Goal: Information Seeking & Learning: Learn about a topic

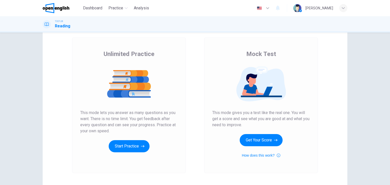
scroll to position [60, 0]
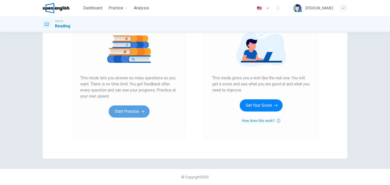
click at [136, 113] on button "Start Practice" at bounding box center [129, 112] width 41 height 12
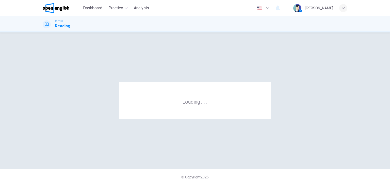
scroll to position [0, 0]
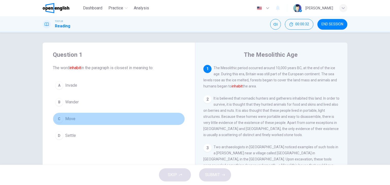
click at [59, 119] on div "C" at bounding box center [59, 119] width 8 height 8
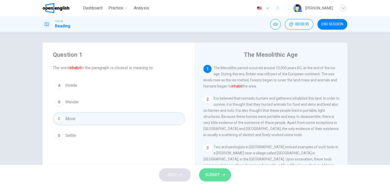
click at [222, 174] on icon "button" at bounding box center [223, 175] width 3 height 3
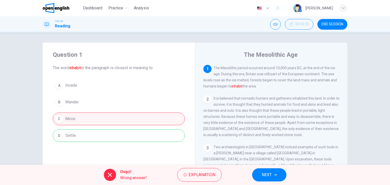
click at [236, 88] on font "inhabit" at bounding box center [237, 86] width 11 height 4
click at [206, 177] on span "Explanation" at bounding box center [202, 175] width 27 height 7
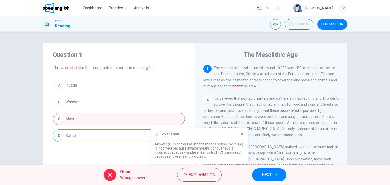
click at [213, 148] on p "Answer (D) is correct as inhabit means settle/live in. (A) is incorrect because…" at bounding box center [199, 150] width 89 height 16
click at [269, 174] on span "NEXT" at bounding box center [267, 175] width 10 height 7
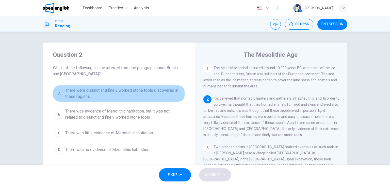
drag, startPoint x: 60, startPoint y: 94, endPoint x: 76, endPoint y: 120, distance: 30.3
click at [60, 94] on div "A" at bounding box center [59, 94] width 8 height 8
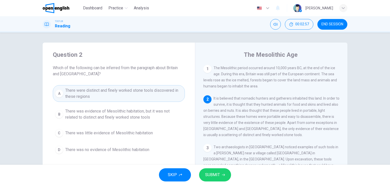
click at [221, 179] on button "SUBMIT" at bounding box center [215, 175] width 32 height 13
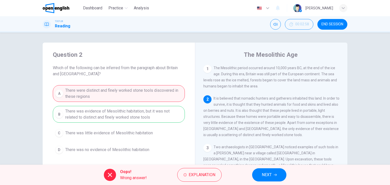
drag, startPoint x: 262, startPoint y: 176, endPoint x: 261, endPoint y: 173, distance: 3.3
click at [262, 175] on span "NEXT" at bounding box center [267, 175] width 10 height 7
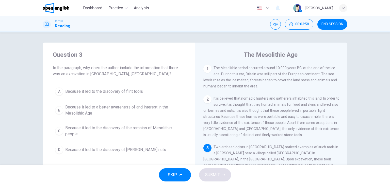
scroll to position [25, 0]
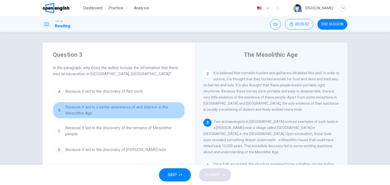
click at [57, 111] on div "B" at bounding box center [59, 110] width 8 height 8
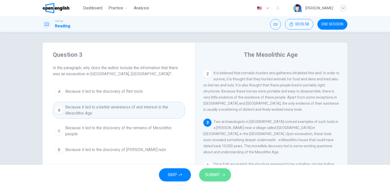
click at [216, 172] on span "SUBMIT" at bounding box center [212, 175] width 15 height 7
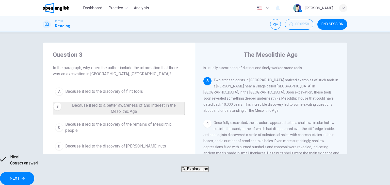
scroll to position [76, 0]
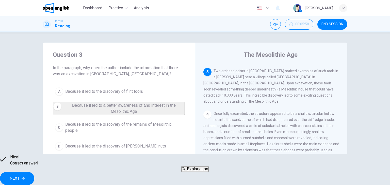
click at [34, 175] on button "NEXT" at bounding box center [17, 178] width 34 height 13
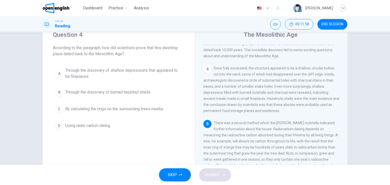
scroll to position [0, 0]
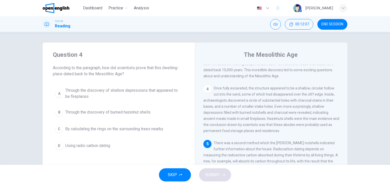
click at [168, 66] on span "According to the paragraph, how did scientists prove that this dwelling-place d…" at bounding box center [119, 71] width 132 height 12
drag, startPoint x: 178, startPoint y: 68, endPoint x: 153, endPoint y: 63, distance: 25.2
click at [153, 63] on div "Question 4 According to the paragraph, how did scientists prove that this dwell…" at bounding box center [119, 64] width 132 height 26
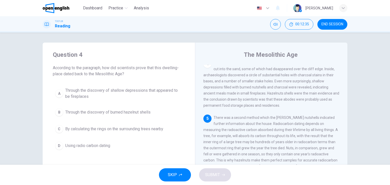
scroll to position [152, 0]
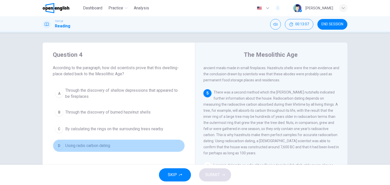
click at [57, 145] on div "D" at bounding box center [59, 146] width 8 height 8
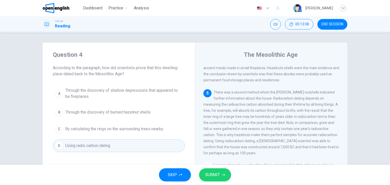
click at [214, 175] on span "SUBMIT" at bounding box center [212, 175] width 15 height 7
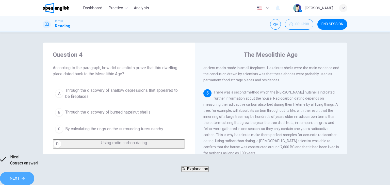
click at [34, 179] on button "NEXT" at bounding box center [17, 178] width 34 height 13
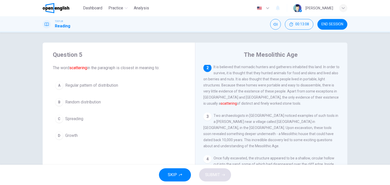
scroll to position [31, 0]
click at [58, 101] on div "B" at bounding box center [59, 102] width 8 height 8
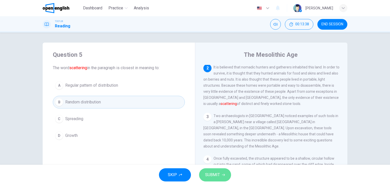
click at [211, 177] on span "SUBMIT" at bounding box center [212, 175] width 15 height 7
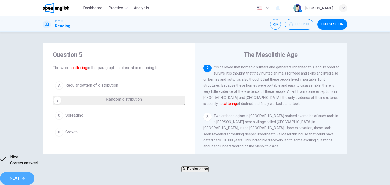
click at [34, 178] on button "NEXT" at bounding box center [17, 178] width 34 height 13
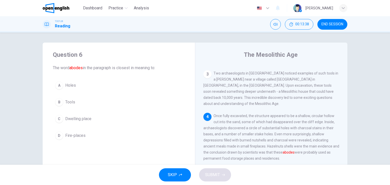
scroll to position [74, 0]
click at [60, 88] on div "A" at bounding box center [59, 85] width 8 height 8
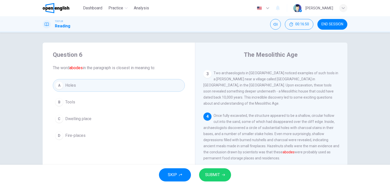
click at [212, 172] on span "SUBMIT" at bounding box center [212, 175] width 15 height 7
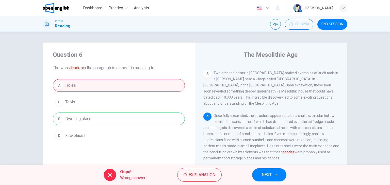
click at [260, 168] on div "Oops! Wrong answer! Explanation NEXT" at bounding box center [195, 175] width 390 height 20
click at [267, 176] on span "NEXT" at bounding box center [267, 175] width 10 height 7
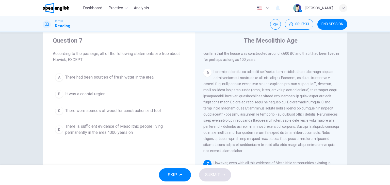
scroll to position [0, 0]
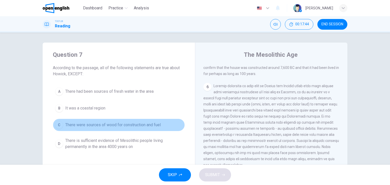
click at [55, 121] on button "C There were sources of wood for construction and fuel" at bounding box center [119, 125] width 132 height 13
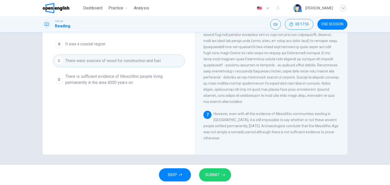
scroll to position [237, 0]
click at [60, 78] on div "D" at bounding box center [59, 80] width 8 height 8
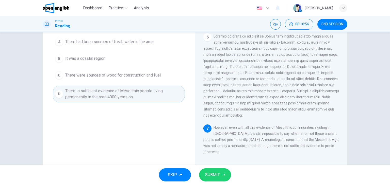
scroll to position [13, 0]
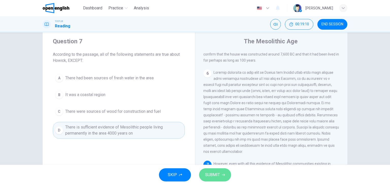
click at [213, 174] on span "SUBMIT" at bounding box center [212, 175] width 15 height 7
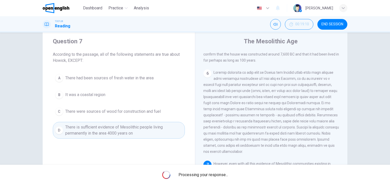
scroll to position [39, 0]
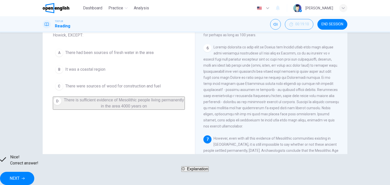
drag, startPoint x: 279, startPoint y: 179, endPoint x: 279, endPoint y: 177, distance: 2.6
click at [34, 177] on button "NEXT" at bounding box center [17, 178] width 34 height 13
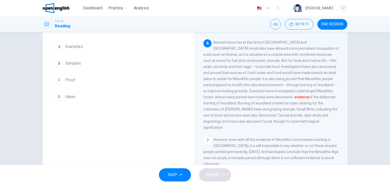
click at [69, 78] on span "Proof" at bounding box center [70, 80] width 10 height 6
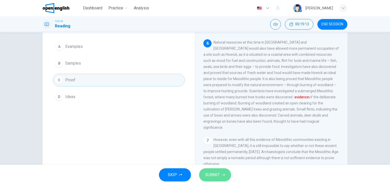
click at [211, 177] on span "SUBMIT" at bounding box center [212, 175] width 15 height 7
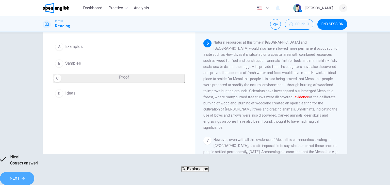
click at [20, 175] on span "NEXT" at bounding box center [15, 178] width 10 height 7
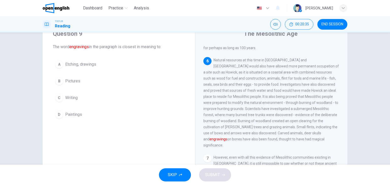
scroll to position [13, 0]
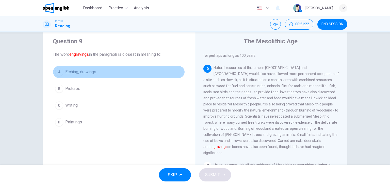
click at [76, 70] on span "Etching, drawings" at bounding box center [80, 72] width 31 height 6
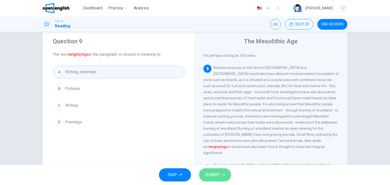
click at [219, 173] on span "SUBMIT" at bounding box center [212, 175] width 15 height 7
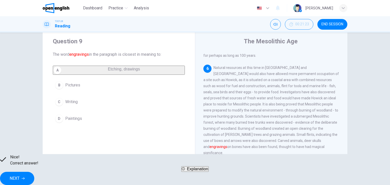
click at [34, 181] on button "NEXT" at bounding box center [17, 178] width 34 height 13
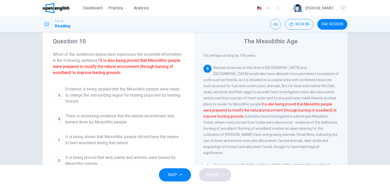
click at [72, 93] on span "Evidence is being studied that the Mesolithic people were ready to change the s…" at bounding box center [123, 95] width 117 height 18
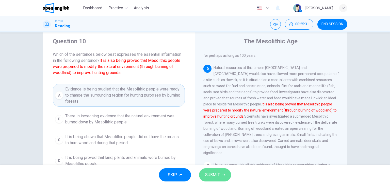
click at [218, 177] on span "SUBMIT" at bounding box center [212, 175] width 15 height 7
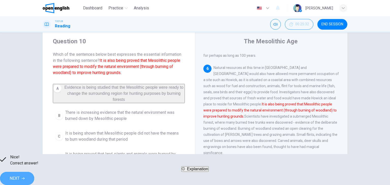
click at [20, 175] on span "NEXT" at bounding box center [15, 178] width 10 height 7
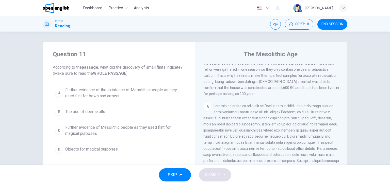
scroll to position [0, 0]
click at [105, 93] on span "Further evidence of the existence of Mesolithic people as they used flint for b…" at bounding box center [123, 94] width 117 height 12
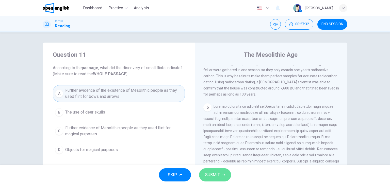
click at [210, 174] on span "SUBMIT" at bounding box center [212, 175] width 15 height 7
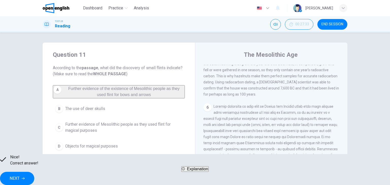
click at [20, 176] on span "NEXT" at bounding box center [15, 178] width 10 height 7
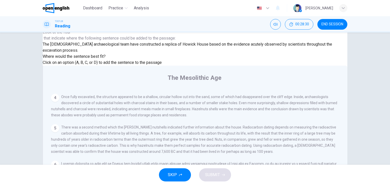
scroll to position [53, 0]
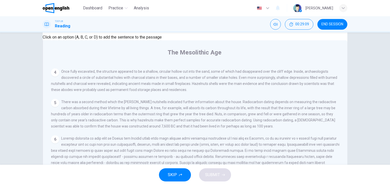
click at [99, 185] on input at bounding box center [81, 188] width 35 height 5
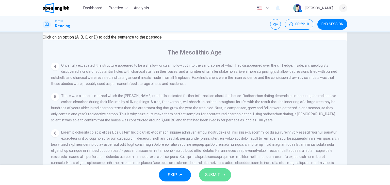
click at [214, 174] on span "SUBMIT" at bounding box center [212, 175] width 15 height 7
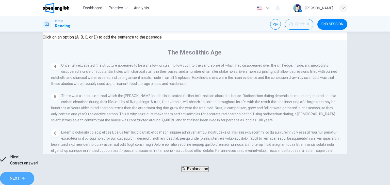
click at [25, 177] on icon "button" at bounding box center [23, 178] width 3 height 3
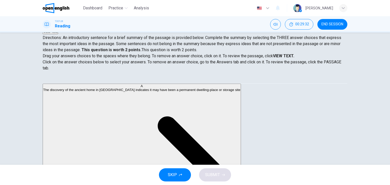
scroll to position [25, 0]
drag, startPoint x: 86, startPoint y: 104, endPoint x: 199, endPoint y: 103, distance: 113.7
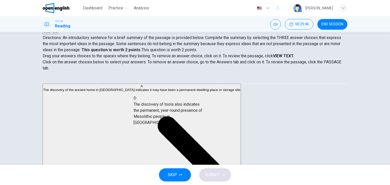
drag, startPoint x: 87, startPoint y: 134, endPoint x: 170, endPoint y: 108, distance: 87.3
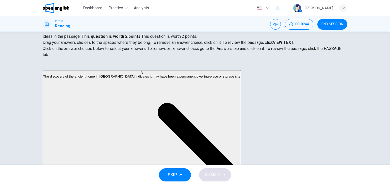
scroll to position [0, 0]
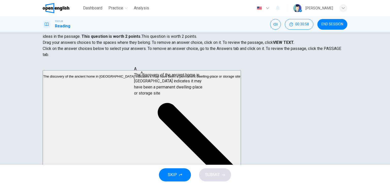
drag, startPoint x: 97, startPoint y: 90, endPoint x: 182, endPoint y: 90, distance: 84.8
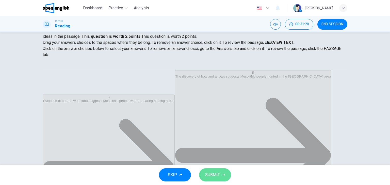
click at [219, 177] on span "SUBMIT" at bounding box center [212, 175] width 15 height 7
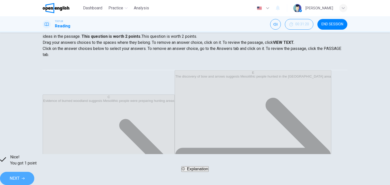
click at [34, 175] on button "NEXT" at bounding box center [17, 178] width 34 height 13
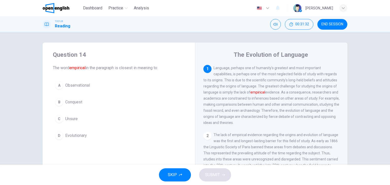
click at [68, 84] on span "Observational" at bounding box center [77, 85] width 25 height 6
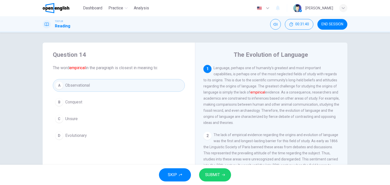
click at [218, 175] on span "SUBMIT" at bounding box center [212, 175] width 15 height 7
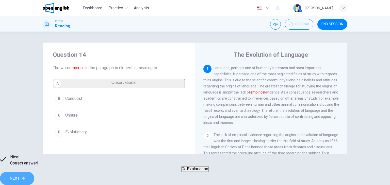
click at [34, 180] on button "NEXT" at bounding box center [17, 178] width 34 height 13
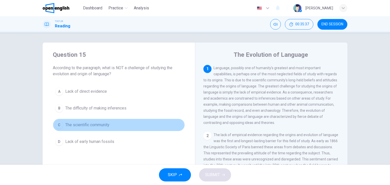
click at [67, 125] on span "The scientific community" at bounding box center [87, 125] width 44 height 6
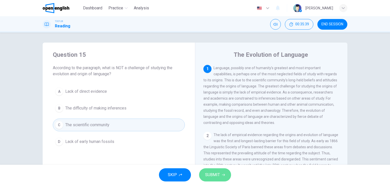
click at [225, 173] on button "SUBMIT" at bounding box center [215, 175] width 32 height 13
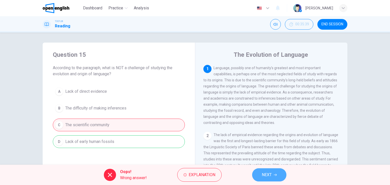
click at [282, 178] on button "NEXT" at bounding box center [269, 175] width 34 height 13
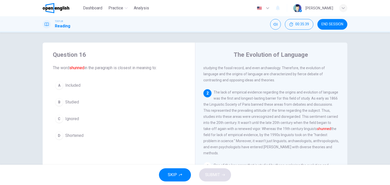
scroll to position [43, 0]
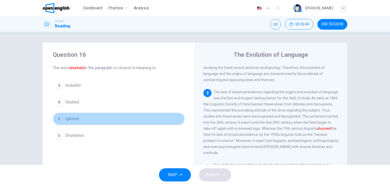
click at [67, 118] on span "Ignored" at bounding box center [72, 119] width 14 height 6
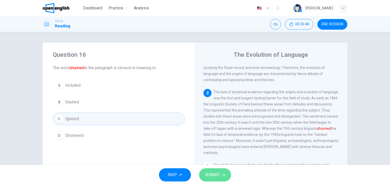
click at [215, 174] on span "SUBMIT" at bounding box center [212, 175] width 15 height 7
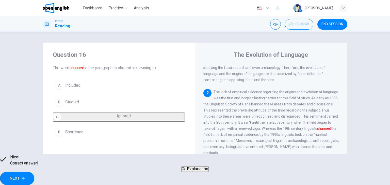
drag, startPoint x: 287, startPoint y: 164, endPoint x: 285, endPoint y: 166, distance: 2.7
click at [285, 166] on div "Dashboard Practice Analysis English ** ​ [PERSON_NAME] TOEFL® Reading 00:36:48 …" at bounding box center [195, 92] width 390 height 185
click at [34, 172] on button "NEXT" at bounding box center [17, 178] width 34 height 13
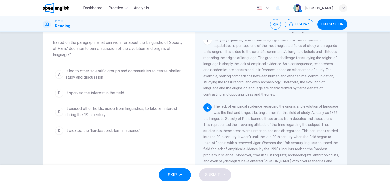
scroll to position [0, 0]
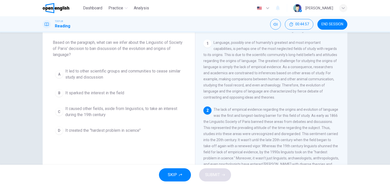
drag, startPoint x: 35, startPoint y: 88, endPoint x: 65, endPoint y: 99, distance: 32.0
click at [37, 88] on div "Question 17 Based on the paragraph, what can we infer about the Linguistic of S…" at bounding box center [195, 105] width 321 height 176
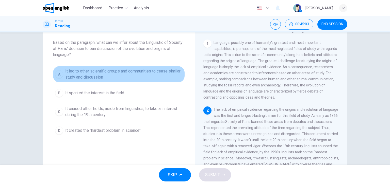
click at [162, 72] on span "It led to other scientific groups and communities to cease similar study and di…" at bounding box center [123, 74] width 117 height 12
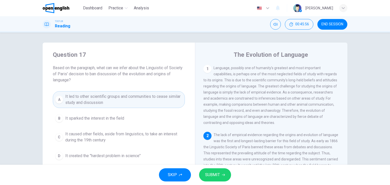
drag, startPoint x: 233, startPoint y: 50, endPoint x: 297, endPoint y: 80, distance: 70.6
click at [297, 80] on div "The Evolution of Language 1 Language, possibly one of humanity's greatest and m…" at bounding box center [271, 131] width 152 height 176
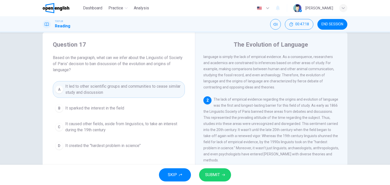
scroll to position [25, 0]
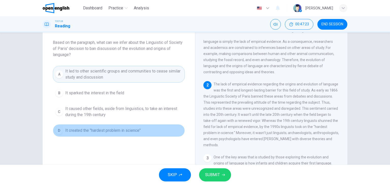
click at [79, 124] on button "D It created the "hardest problem in science"" at bounding box center [119, 130] width 132 height 13
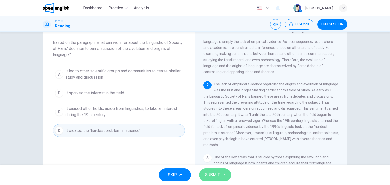
click at [219, 170] on button "SUBMIT" at bounding box center [215, 175] width 32 height 13
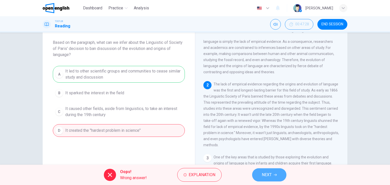
click at [281, 180] on button "NEXT" at bounding box center [269, 175] width 34 height 13
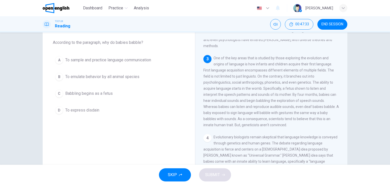
scroll to position [0, 0]
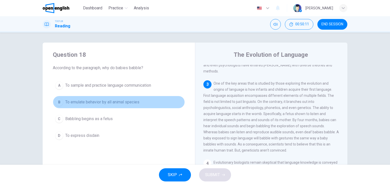
click at [129, 104] on span "To emulate behavior by all animal species" at bounding box center [102, 102] width 74 height 6
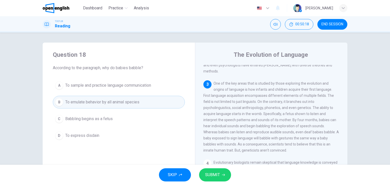
click at [203, 164] on div "1 Language, possibly one of humanity's greatest and most important capabilities…" at bounding box center [274, 138] width 143 height 146
click at [204, 171] on button "SUBMIT" at bounding box center [215, 175] width 32 height 13
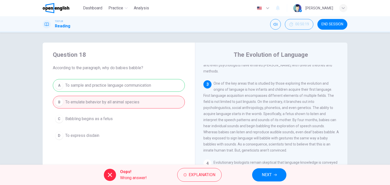
click at [270, 177] on span "NEXT" at bounding box center [267, 175] width 10 height 7
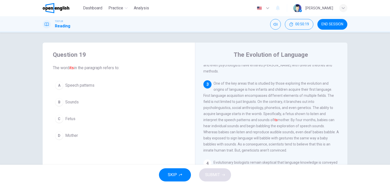
scroll to position [144, 0]
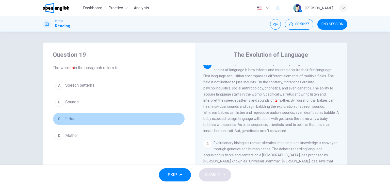
click at [71, 117] on span "Fetus" at bounding box center [70, 119] width 10 height 6
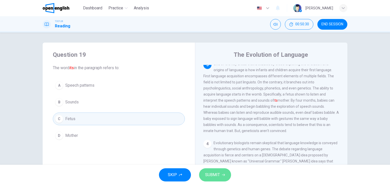
click at [219, 175] on span "SUBMIT" at bounding box center [212, 175] width 15 height 7
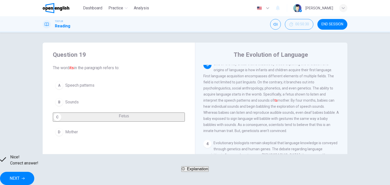
drag, startPoint x: 251, startPoint y: 174, endPoint x: 257, endPoint y: 175, distance: 6.2
click at [257, 175] on div "Nice! Correct answer! Explanation NEXT" at bounding box center [195, 169] width 390 height 31
click at [34, 174] on button "NEXT" at bounding box center [17, 178] width 34 height 13
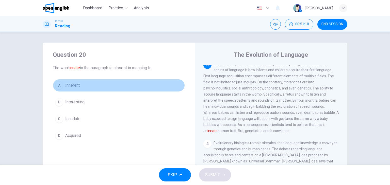
click at [58, 87] on div "A" at bounding box center [59, 85] width 8 height 8
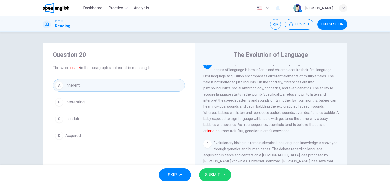
click at [219, 174] on span "SUBMIT" at bounding box center [212, 175] width 15 height 7
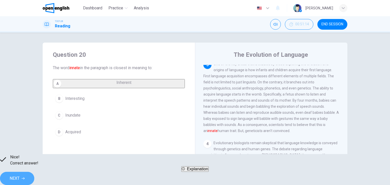
click at [20, 175] on span "NEXT" at bounding box center [15, 178] width 10 height 7
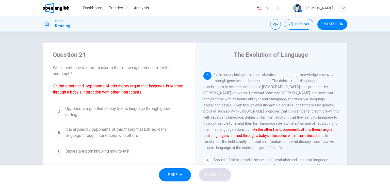
scroll to position [25, 0]
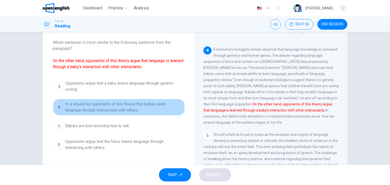
click at [115, 109] on span "It is argued by opponents of this theory that babies learn language through int…" at bounding box center [123, 107] width 117 height 12
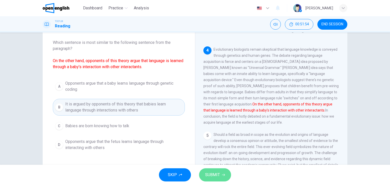
click at [217, 178] on span "SUBMIT" at bounding box center [212, 175] width 15 height 7
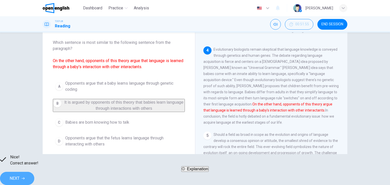
click at [20, 176] on span "NEXT" at bounding box center [15, 178] width 10 height 7
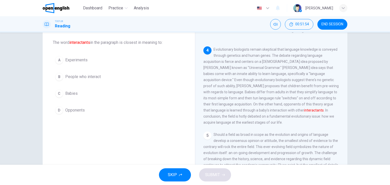
scroll to position [226, 0]
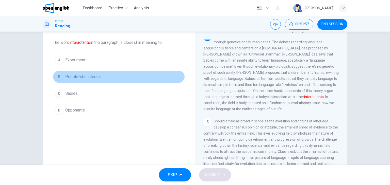
click at [72, 75] on span "People who interact" at bounding box center [83, 77] width 36 height 6
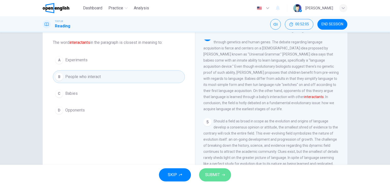
click at [221, 178] on button "SUBMIT" at bounding box center [215, 175] width 32 height 13
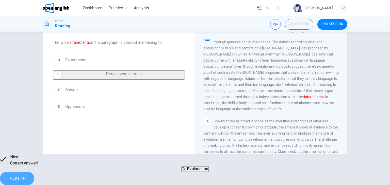
click at [20, 175] on span "NEXT" at bounding box center [15, 178] width 10 height 7
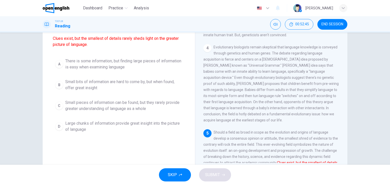
scroll to position [51, 0]
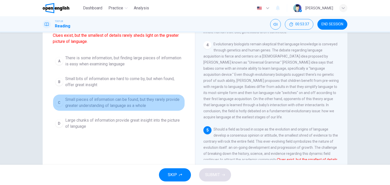
click at [113, 103] on span "Small pieces of information can be found, but they rarely provide greater under…" at bounding box center [123, 103] width 117 height 12
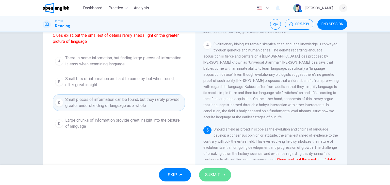
click at [217, 177] on span "SUBMIT" at bounding box center [212, 175] width 15 height 7
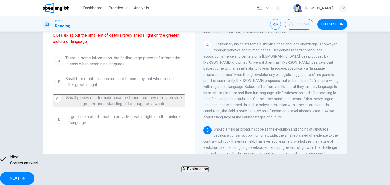
click at [34, 173] on button "NEXT" at bounding box center [17, 178] width 34 height 13
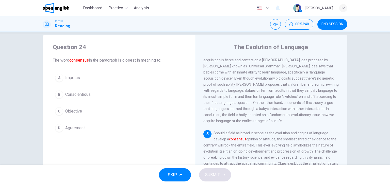
scroll to position [0, 0]
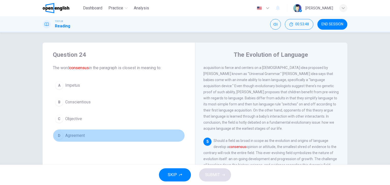
click at [58, 134] on div "D" at bounding box center [59, 136] width 8 height 8
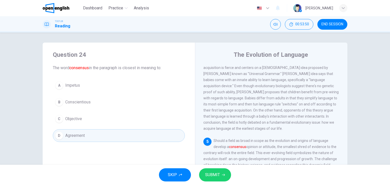
click at [226, 176] on button "SUBMIT" at bounding box center [215, 175] width 32 height 13
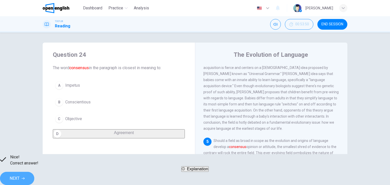
click at [20, 176] on span "NEXT" at bounding box center [15, 178] width 10 height 7
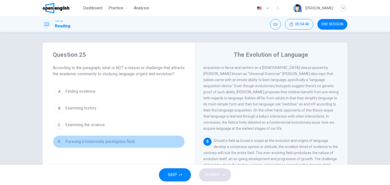
click at [73, 145] on span "Pursuing a historically prestigious field" at bounding box center [99, 142] width 69 height 6
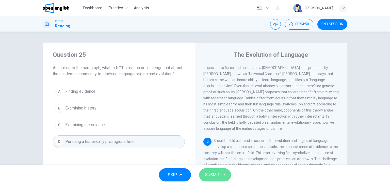
click at [216, 169] on button "SUBMIT" at bounding box center [215, 175] width 32 height 13
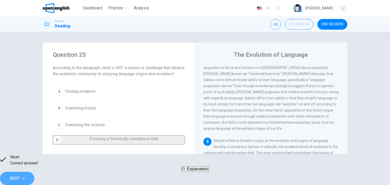
click at [34, 177] on button "NEXT" at bounding box center [17, 178] width 34 height 13
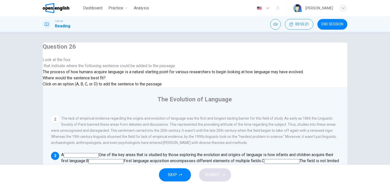
scroll to position [111, 0]
click at [124, 159] on input at bounding box center [106, 161] width 35 height 5
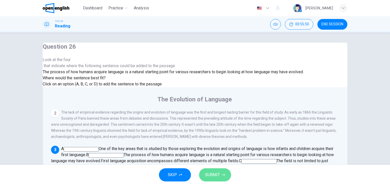
click at [222, 177] on button "SUBMIT" at bounding box center [215, 175] width 32 height 13
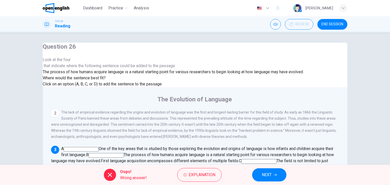
drag, startPoint x: 276, startPoint y: 162, endPoint x: 274, endPoint y: 165, distance: 3.5
click at [274, 165] on div "Dashboard Practice Analysis English ** ​ [PERSON_NAME] TOEFL® Reading 00:55:50 …" at bounding box center [195, 92] width 390 height 185
click at [265, 172] on button "NEXT" at bounding box center [269, 175] width 34 height 13
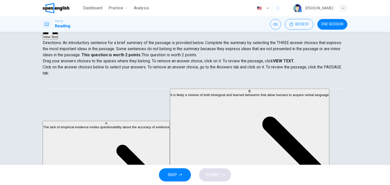
scroll to position [51, 0]
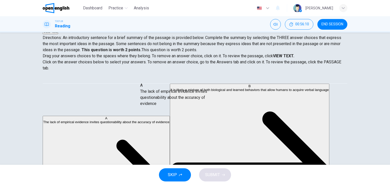
drag, startPoint x: 105, startPoint y: 97, endPoint x: 194, endPoint y: 100, distance: 89.4
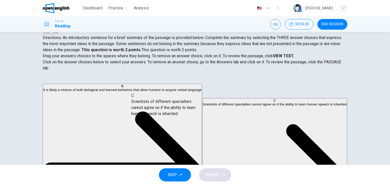
drag, startPoint x: 85, startPoint y: 133, endPoint x: 166, endPoint y: 110, distance: 84.3
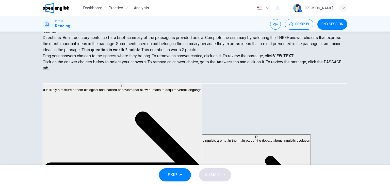
scroll to position [0, 0]
drag, startPoint x: 88, startPoint y: 98, endPoint x: 177, endPoint y: 124, distance: 92.7
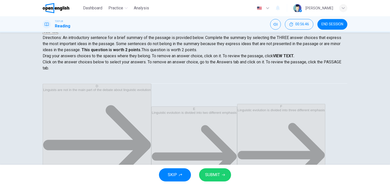
click at [218, 179] on button "SUBMIT" at bounding box center [215, 175] width 32 height 13
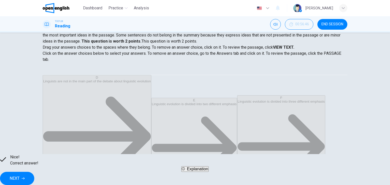
scroll to position [64, 0]
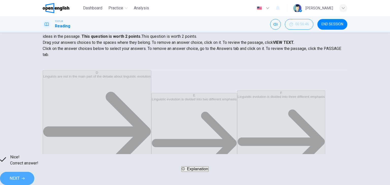
drag, startPoint x: 270, startPoint y: 174, endPoint x: 264, endPoint y: 167, distance: 9.3
click at [20, 175] on span "NEXT" at bounding box center [15, 178] width 10 height 7
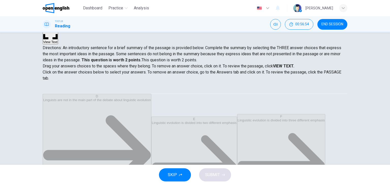
scroll to position [13, 0]
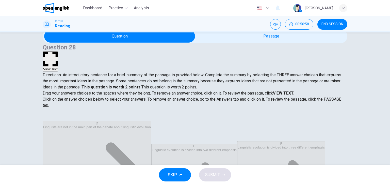
drag, startPoint x: 198, startPoint y: 139, endPoint x: 196, endPoint y: 136, distance: 3.6
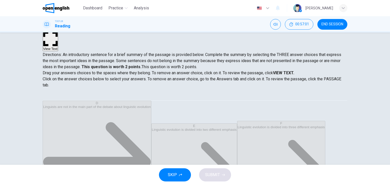
scroll to position [64, 0]
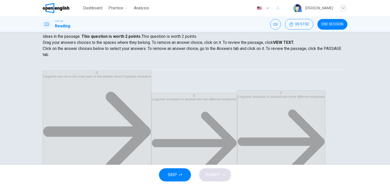
click at [219, 172] on div "SKIP SUBMIT" at bounding box center [195, 175] width 390 height 20
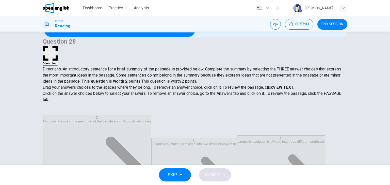
scroll to position [0, 0]
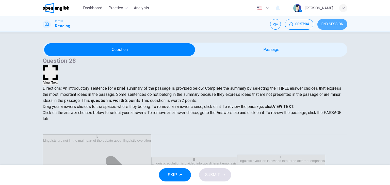
click at [330, 25] on span "END SESSION" at bounding box center [332, 24] width 22 height 4
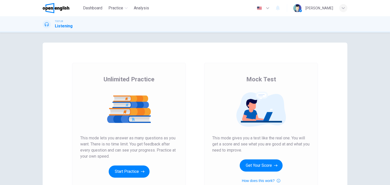
scroll to position [60, 0]
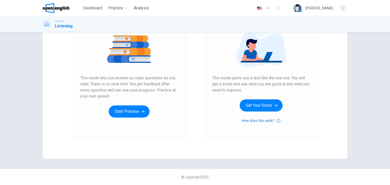
click at [254, 120] on button "How does this work?" at bounding box center [261, 121] width 38 height 6
